Goal: Task Accomplishment & Management: Manage account settings

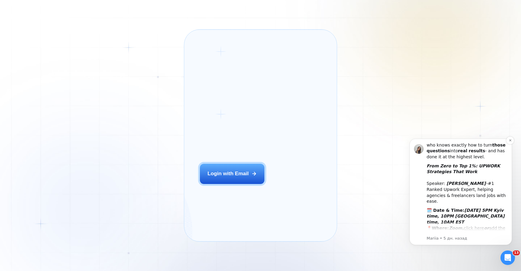
scroll to position [88, 0]
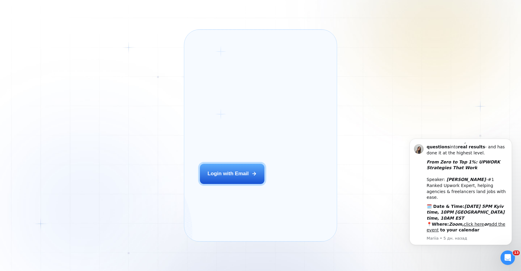
click at [378, 201] on div "Login ‍ Welcome to GigRadar. AI Business Manager for Agencies Login with Email …" at bounding box center [260, 135] width 521 height 271
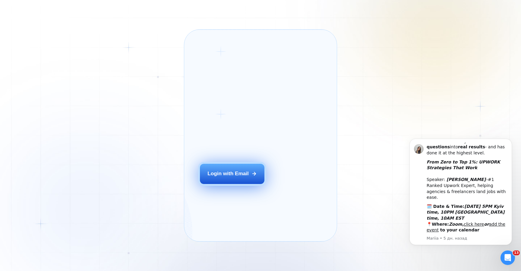
click at [233, 184] on button "Login with Email" at bounding box center [232, 173] width 65 height 20
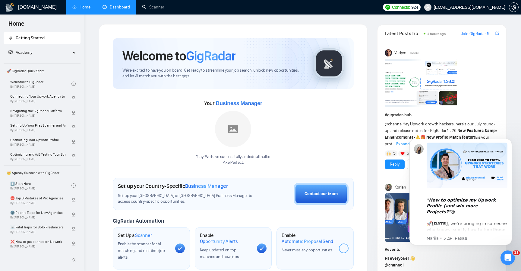
click at [111, 10] on link "Dashboard" at bounding box center [116, 7] width 27 height 5
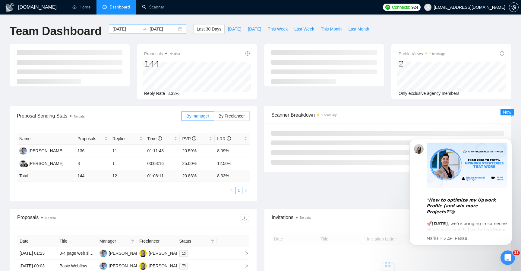
click at [173, 29] on div "[DATE] [DATE]" at bounding box center [147, 29] width 77 height 10
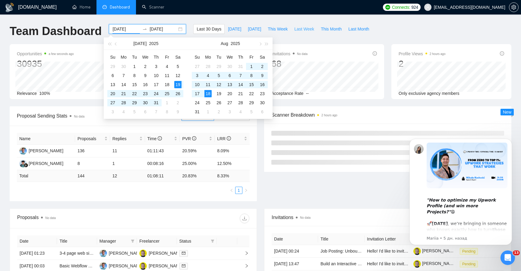
click at [304, 29] on span "Last Week" at bounding box center [304, 29] width 20 height 7
type input "[DATE]"
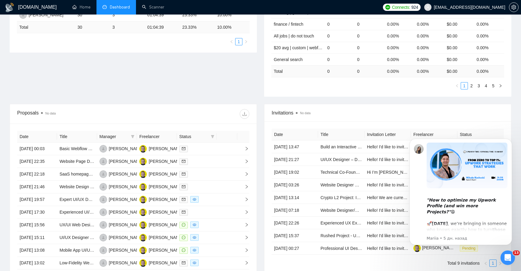
scroll to position [145, 0]
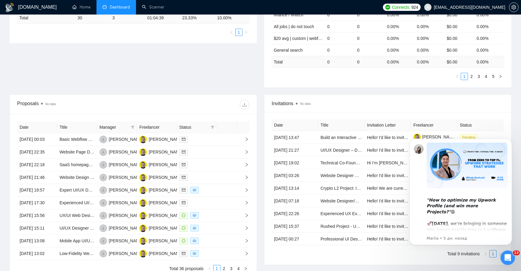
click at [506, 262] on div "Открыть службу сообщений Intercom" at bounding box center [508, 257] width 20 height 20
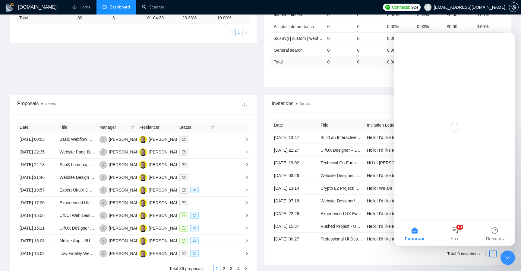
scroll to position [0, 0]
click at [505, 261] on div "Закрыть службу сообщений Intercom" at bounding box center [508, 257] width 14 height 14
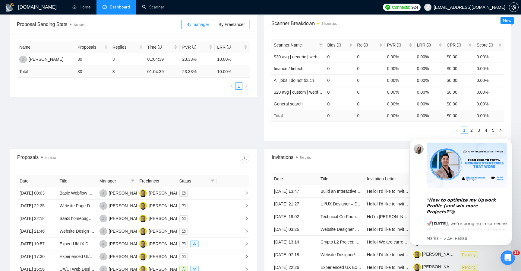
scroll to position [130, 0]
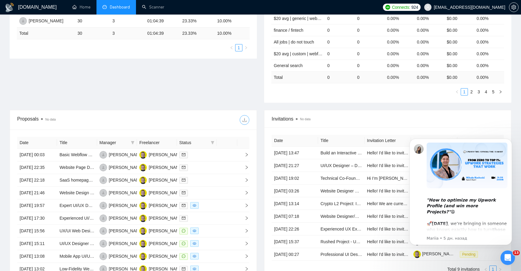
click at [245, 123] on button "button" at bounding box center [245, 120] width 10 height 10
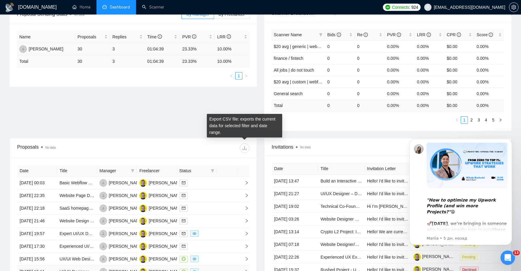
scroll to position [0, 0]
